Goal: Task Accomplishment & Management: Manage account settings

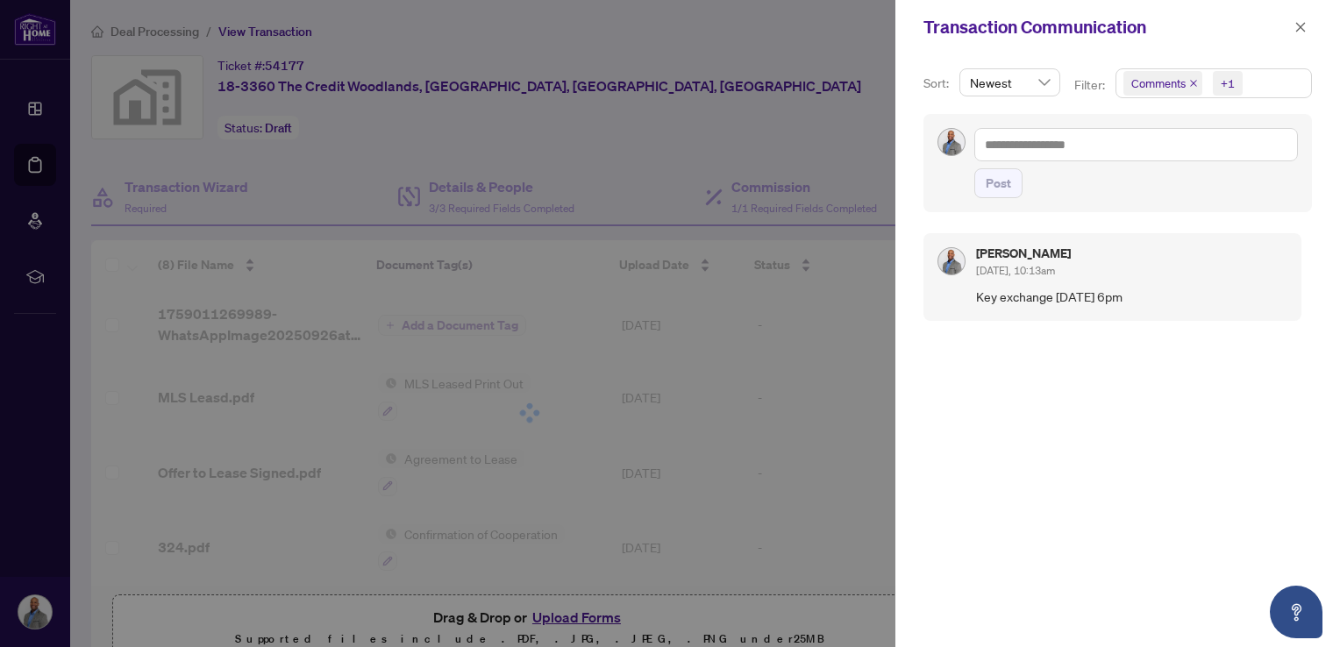
scroll to position [296, 0]
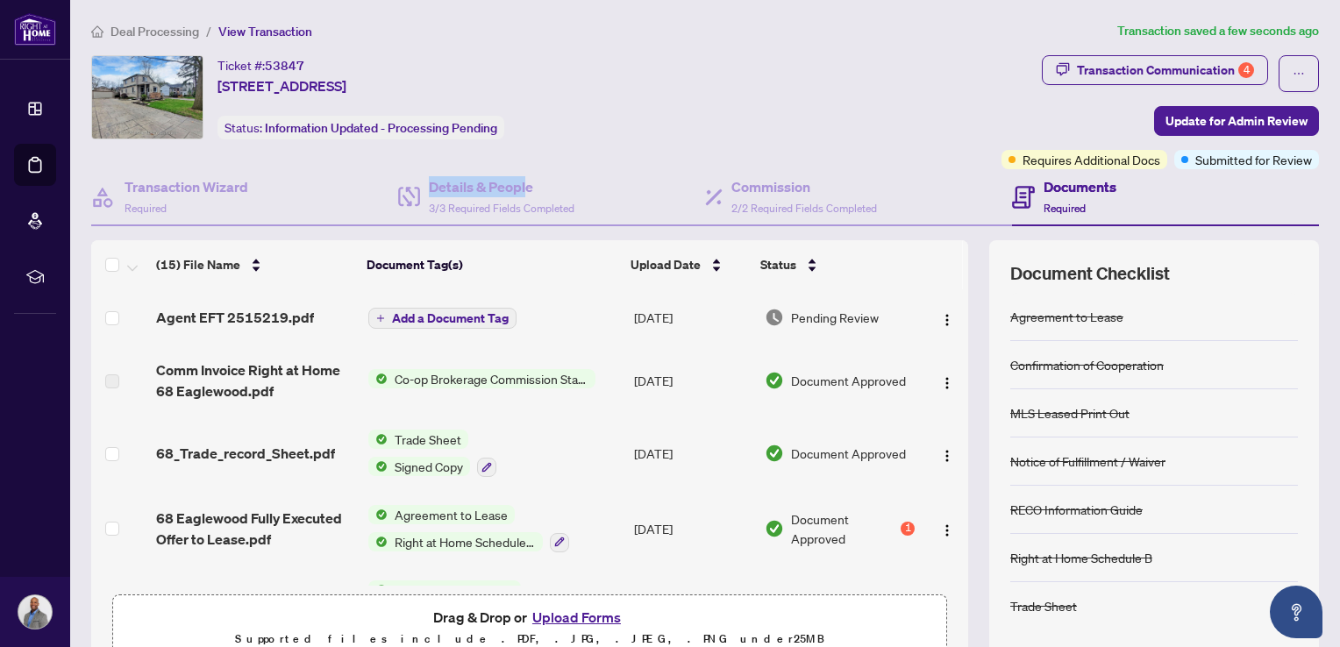
drag, startPoint x: 379, startPoint y: 218, endPoint x: 661, endPoint y: 142, distance: 292.6
click at [661, 142] on div "Ticket #: 53847 [STREET_ADDRESS] Status: Information Updated - Processing Pendi…" at bounding box center [705, 362] width 1242 height 615
drag, startPoint x: 661, startPoint y: 142, endPoint x: 880, endPoint y: 111, distance: 220.7
click at [880, 111] on div "Ticket #: 53847 [STREET_ADDRESS] Status: Information Updated - Processing Pendi…" at bounding box center [543, 97] width 904 height 84
click at [1211, 128] on span "Update for Admin Review" at bounding box center [1237, 121] width 142 height 28
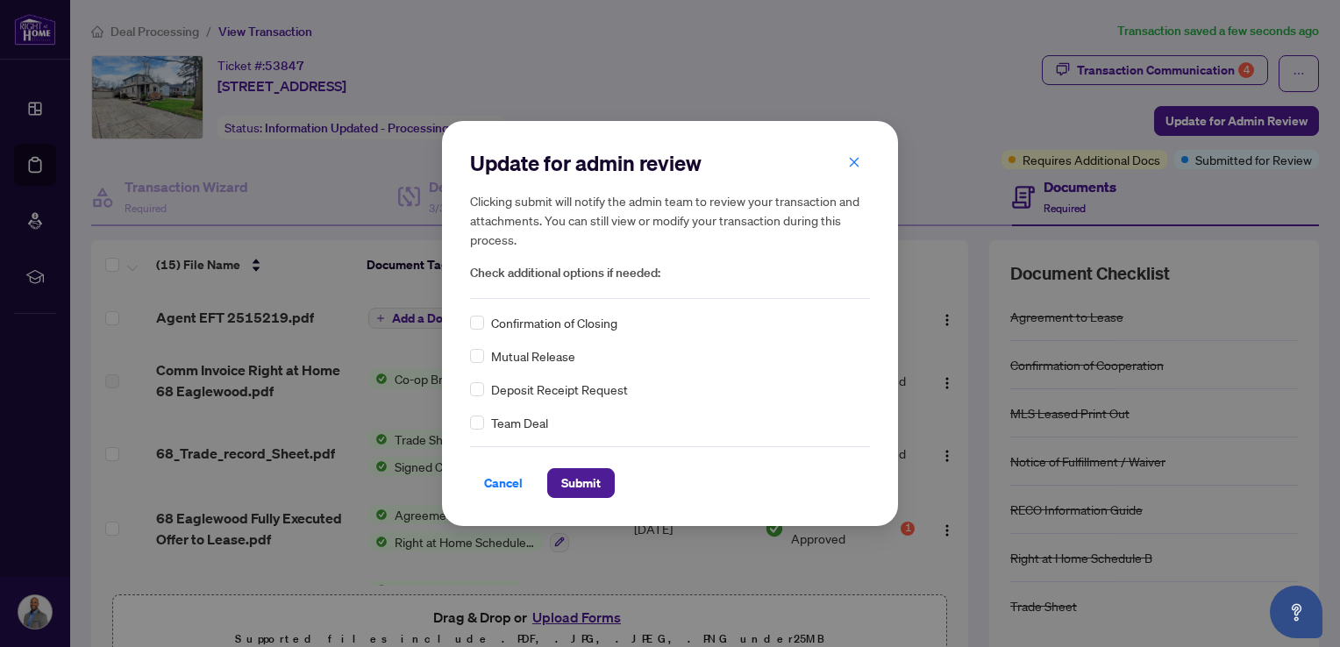
click at [951, 86] on div "Update for admin review Clicking submit will notify the admin team to review yo…" at bounding box center [670, 323] width 1340 height 647
click at [860, 158] on icon "close" at bounding box center [854, 162] width 12 height 12
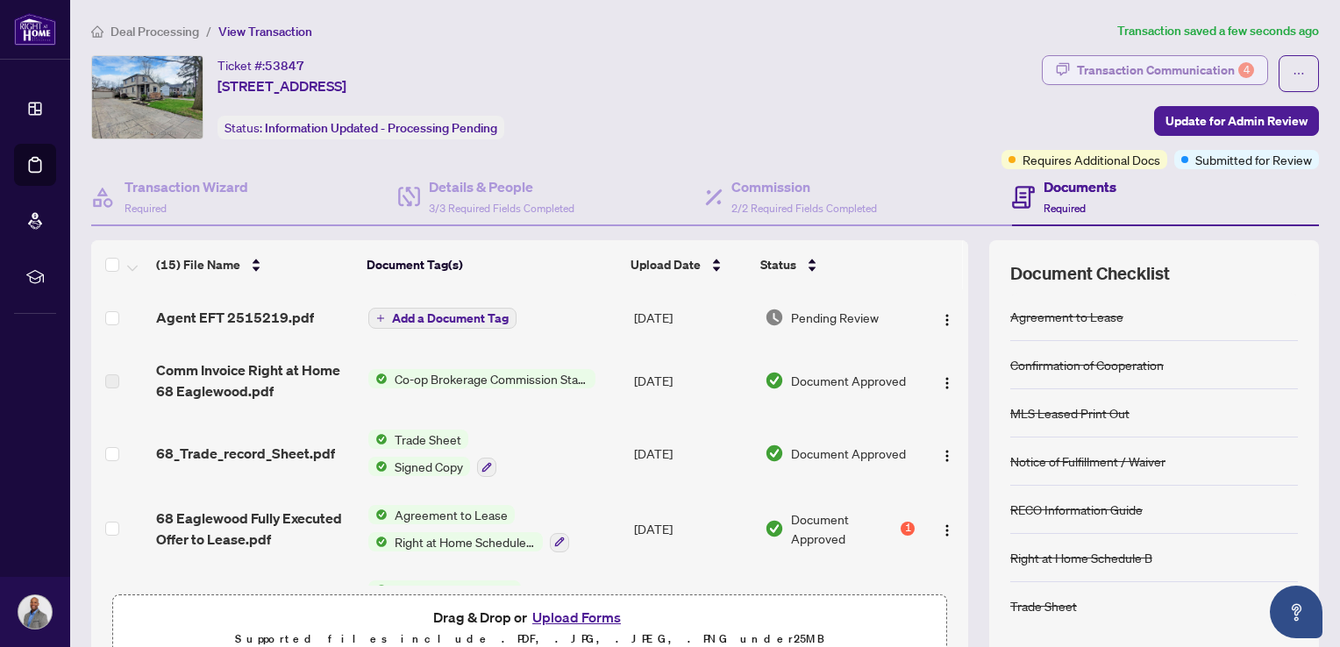
click at [1110, 68] on div "Transaction Communication 4" at bounding box center [1165, 70] width 177 height 28
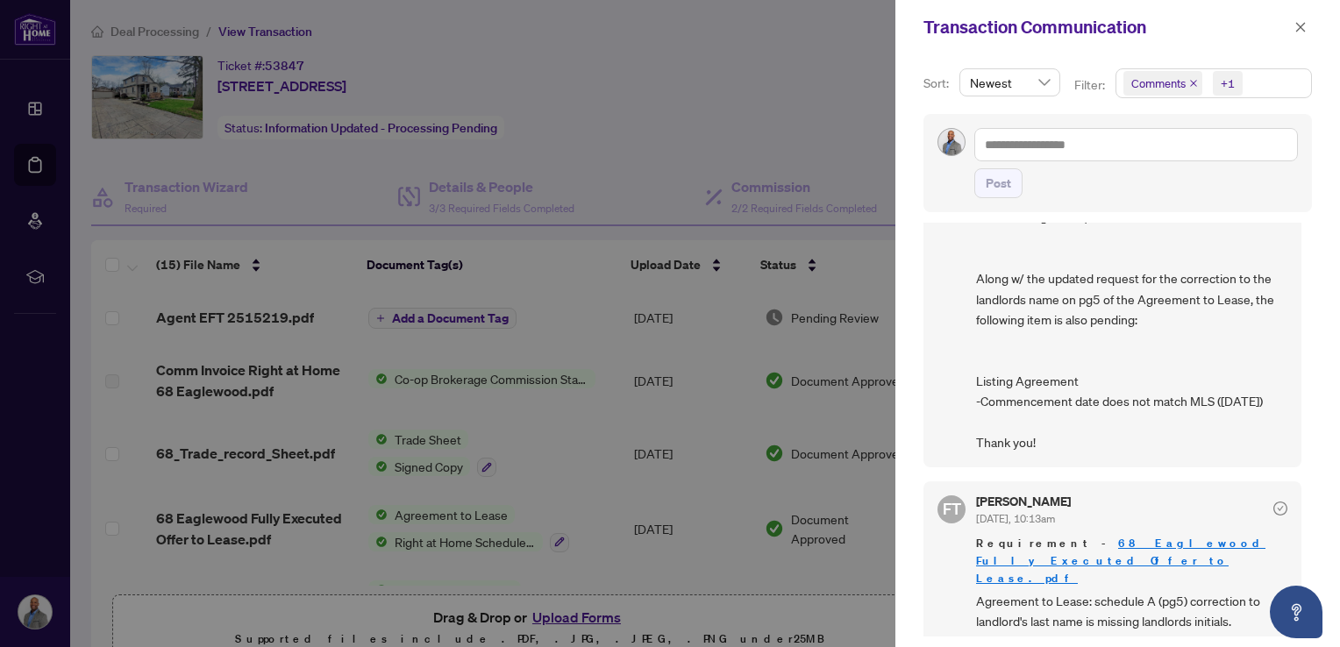
scroll to position [83, 0]
click at [1313, 23] on div "Transaction Communication" at bounding box center [1118, 27] width 445 height 54
click at [1302, 27] on icon "close" at bounding box center [1302, 27] width 10 height 10
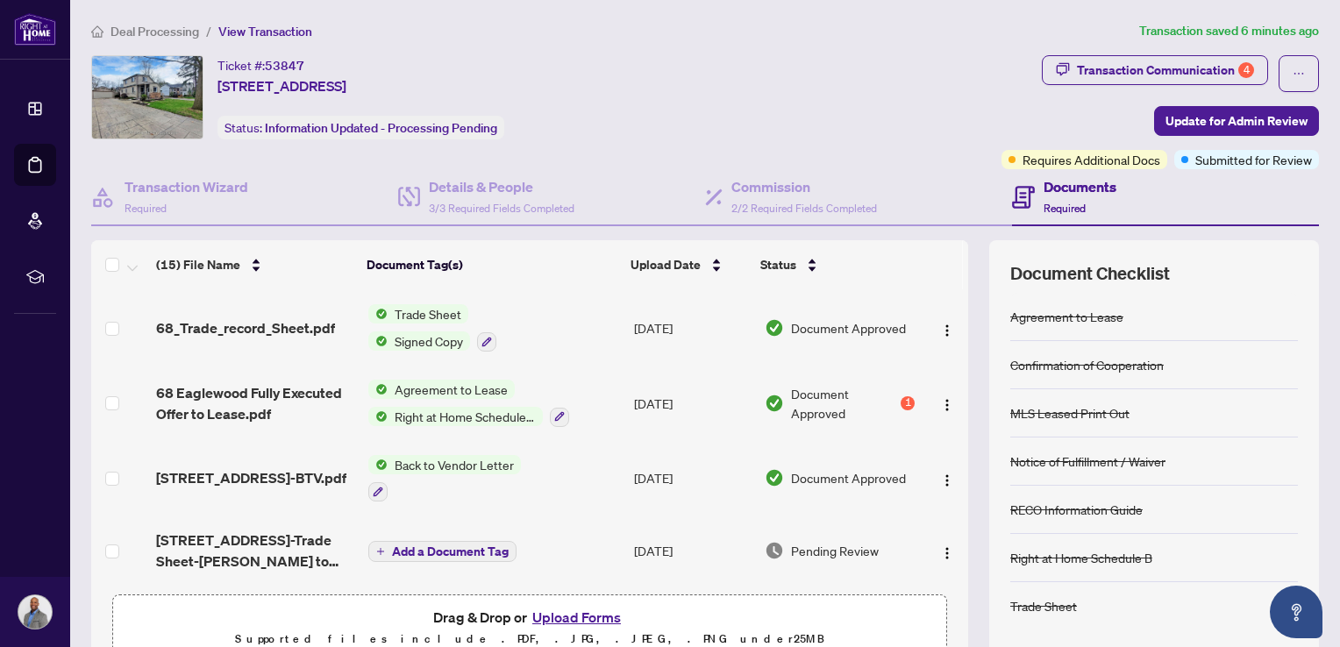
scroll to position [0, 0]
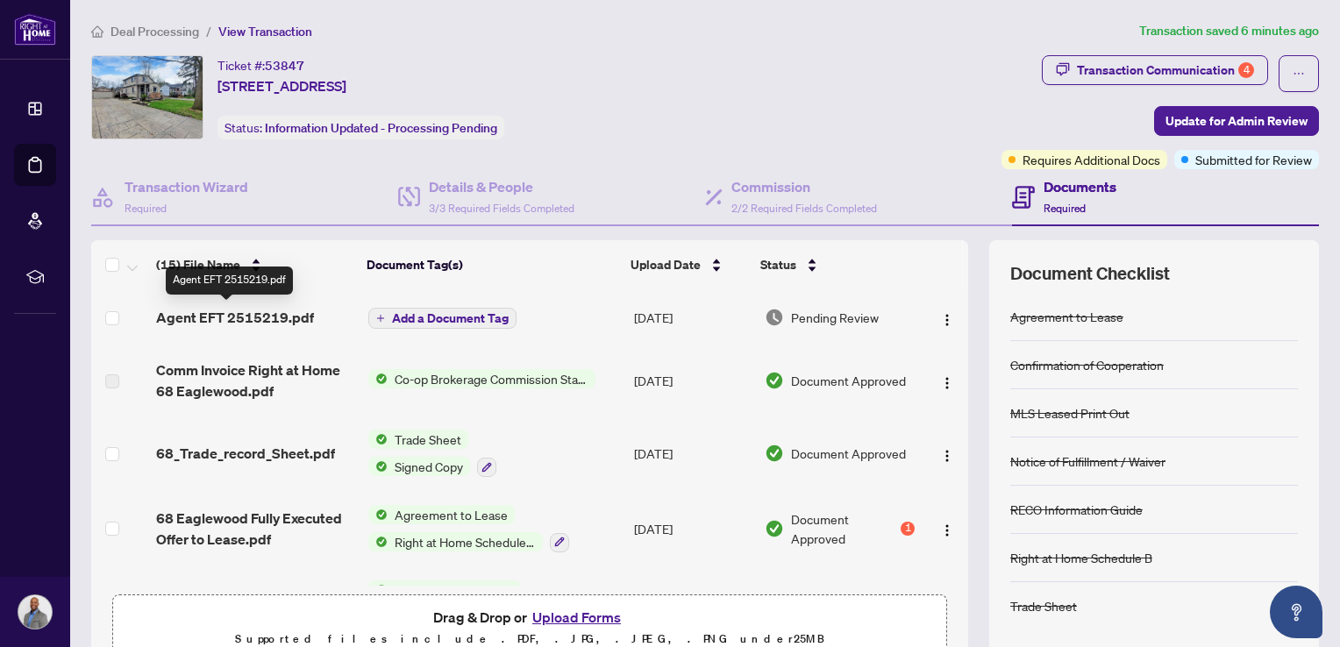
click at [293, 318] on span "Agent EFT 2515219.pdf" at bounding box center [235, 317] width 158 height 21
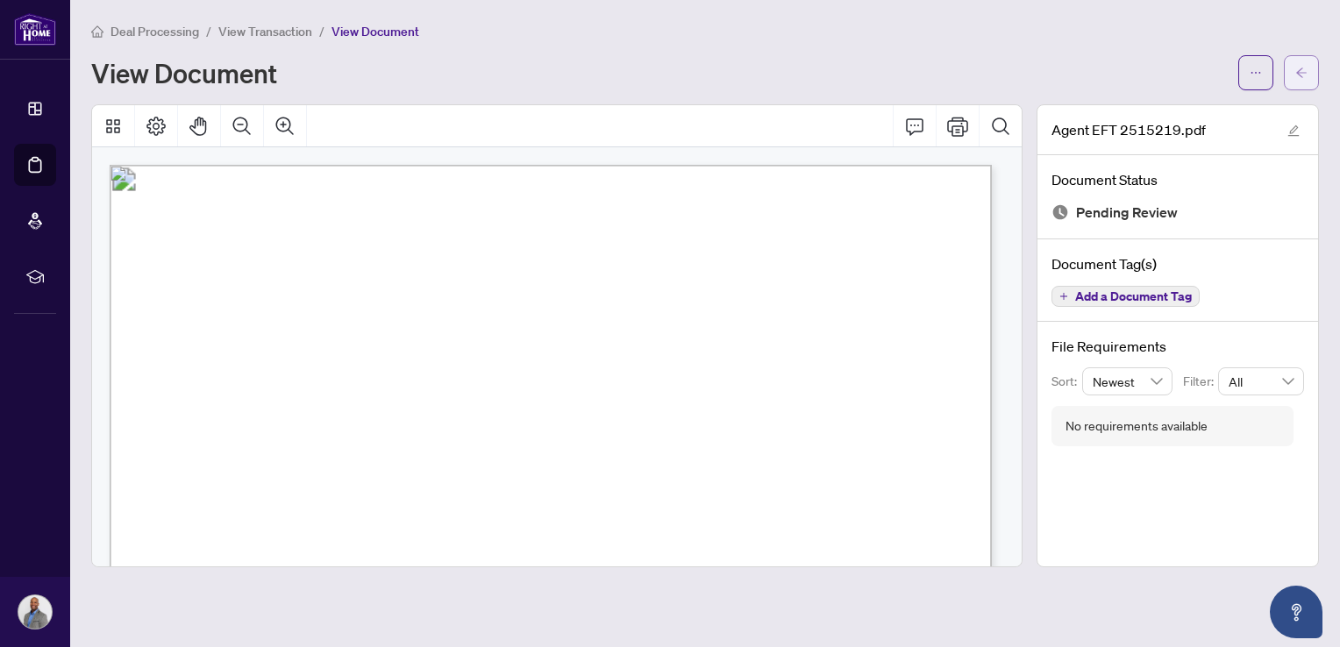
click at [1300, 83] on span "button" at bounding box center [1302, 73] width 12 height 28
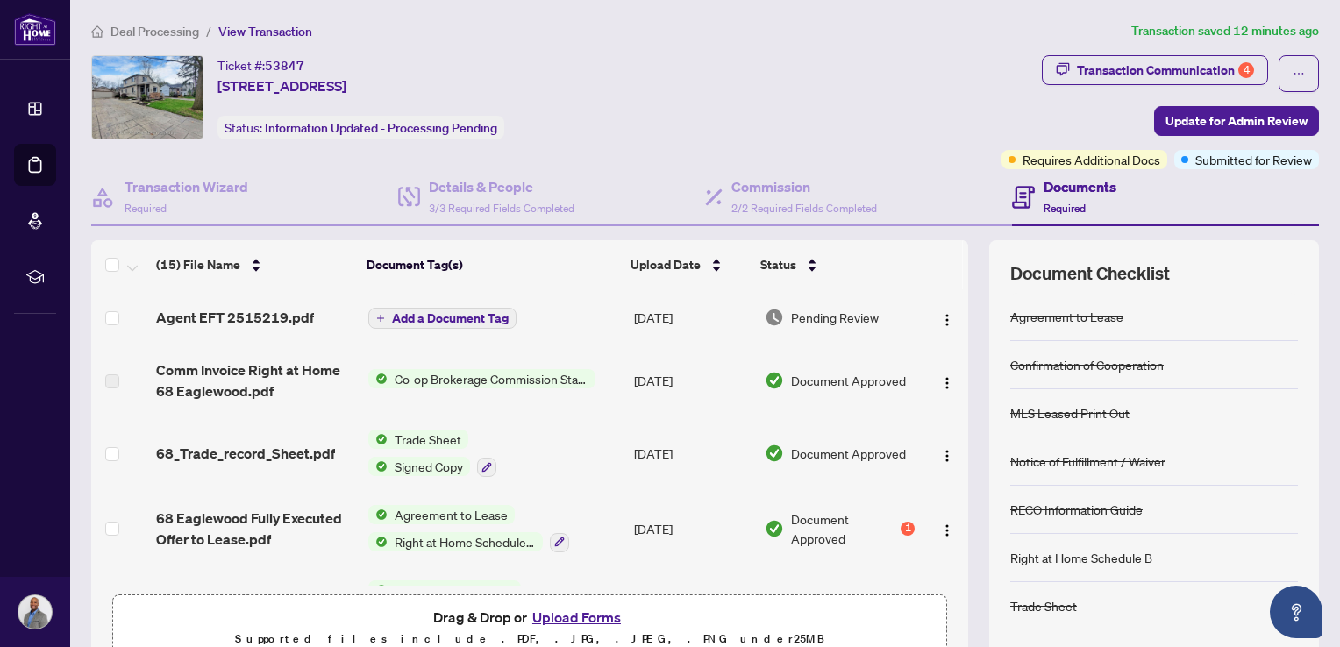
click at [496, 525] on div "Agreement to Lease Right at Home Schedule B" at bounding box center [468, 528] width 201 height 47
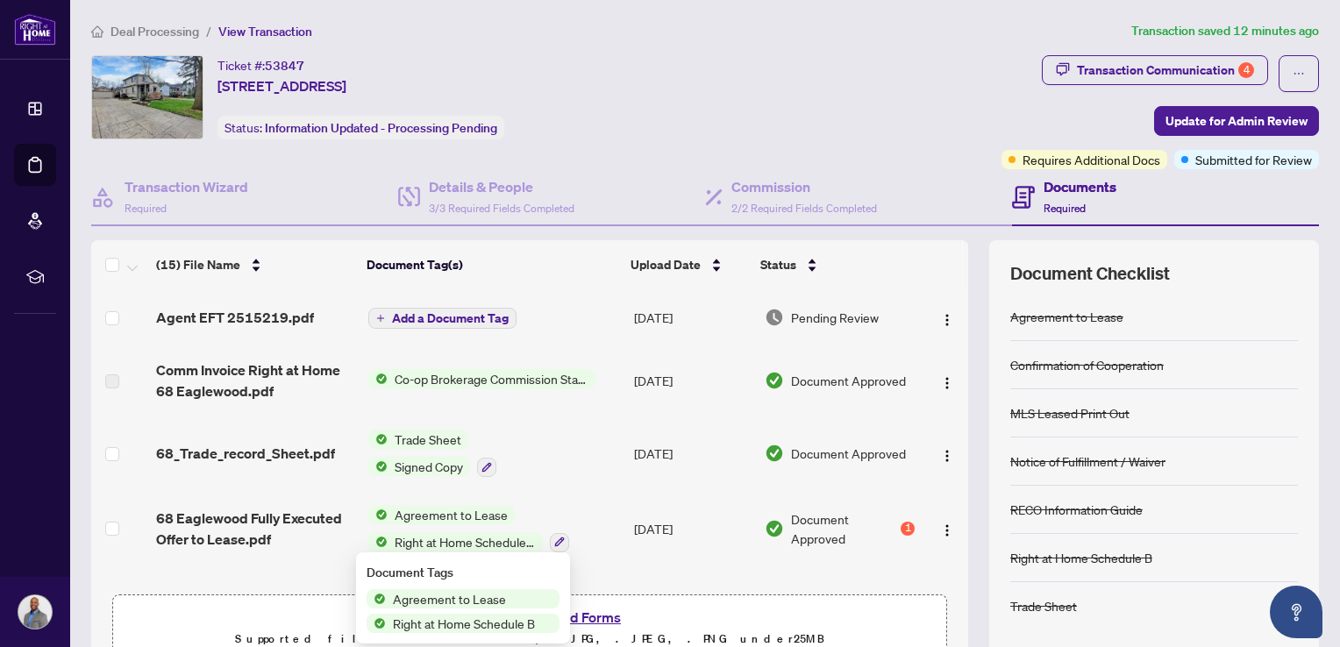
click at [432, 604] on span "Agreement to Lease" at bounding box center [449, 598] width 127 height 19
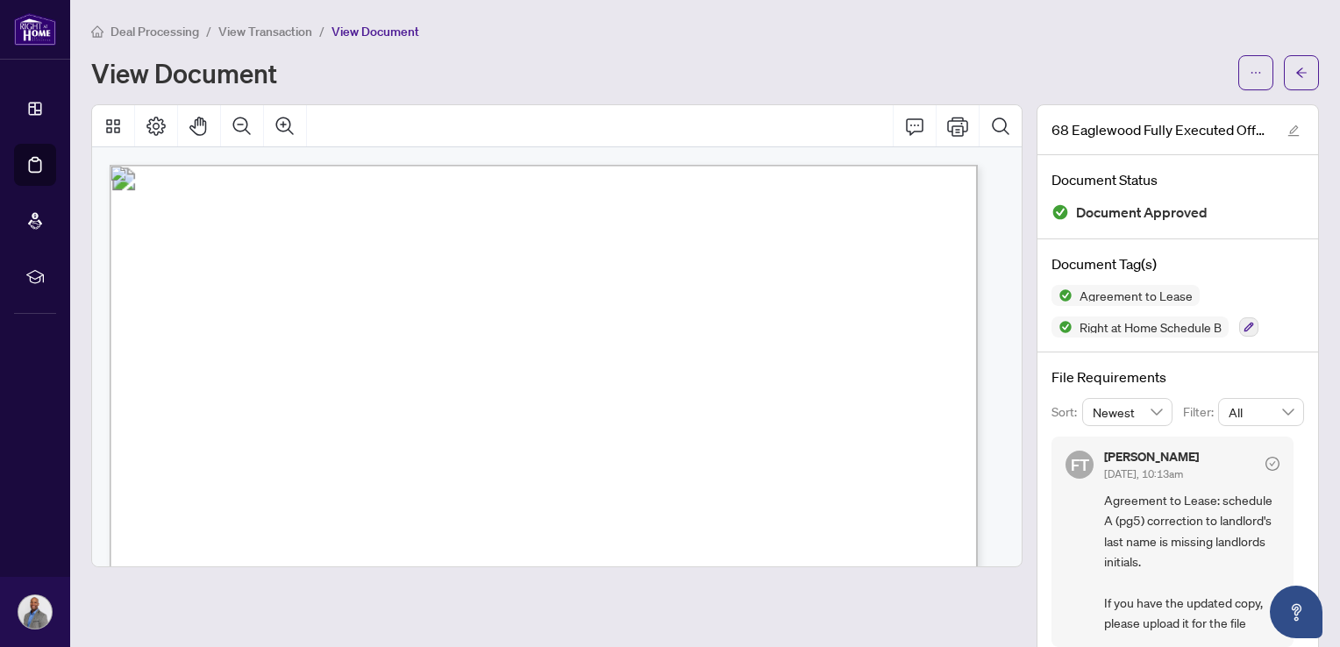
scroll to position [32, 0]
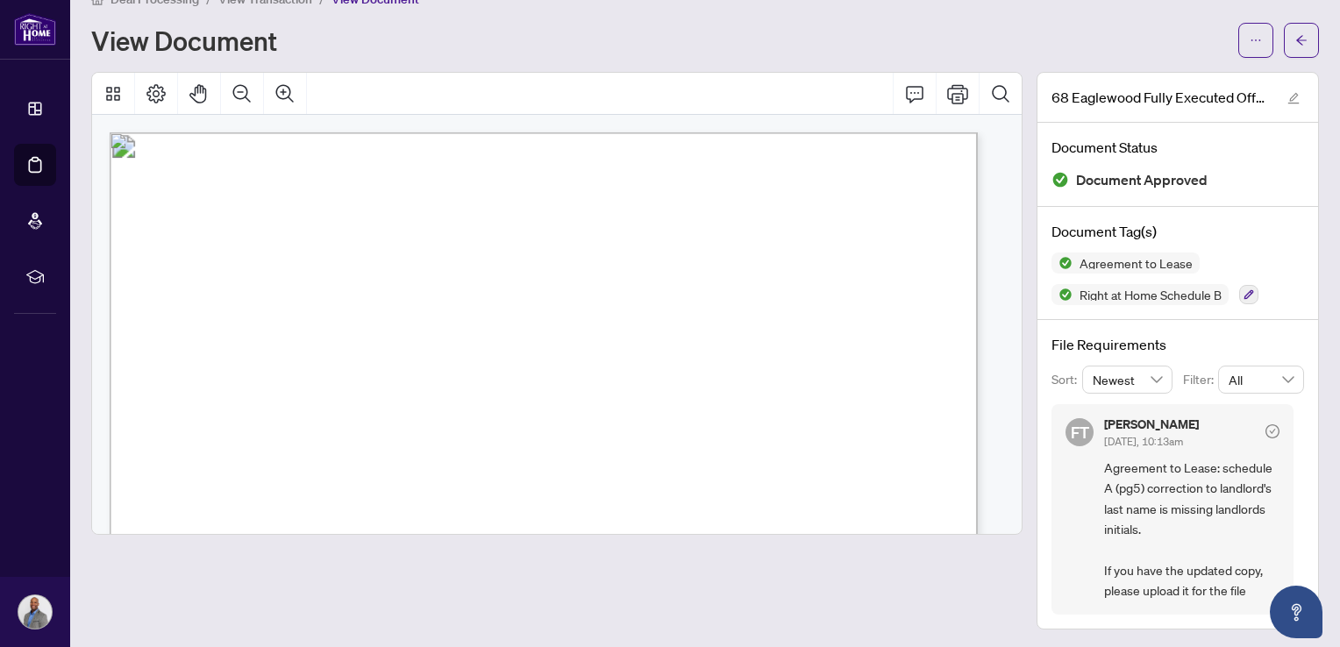
click at [432, 604] on div at bounding box center [557, 351] width 932 height 558
